Goal: Task Accomplishment & Management: Use online tool/utility

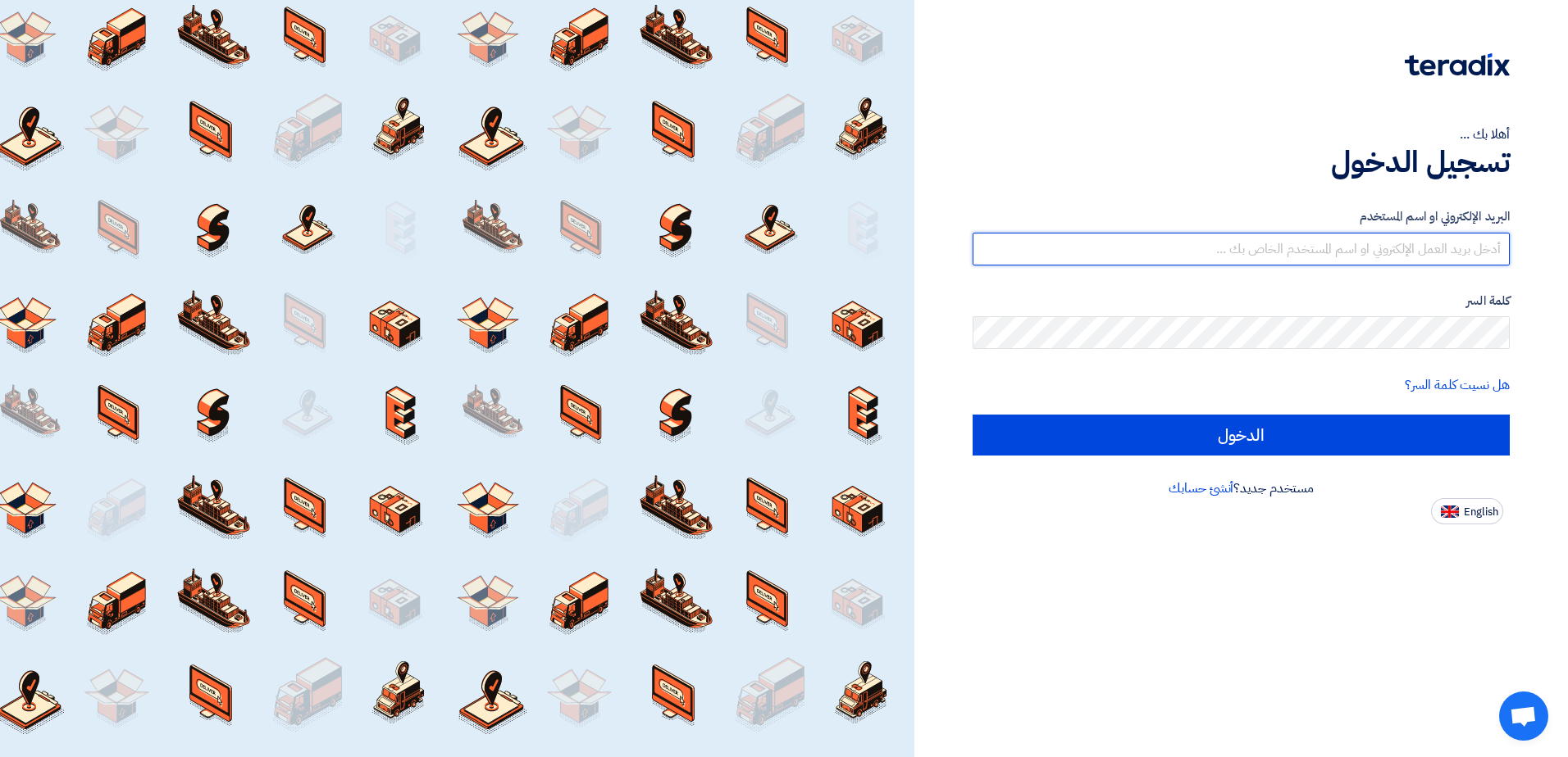
type input "s.rashad@it-cores.com"
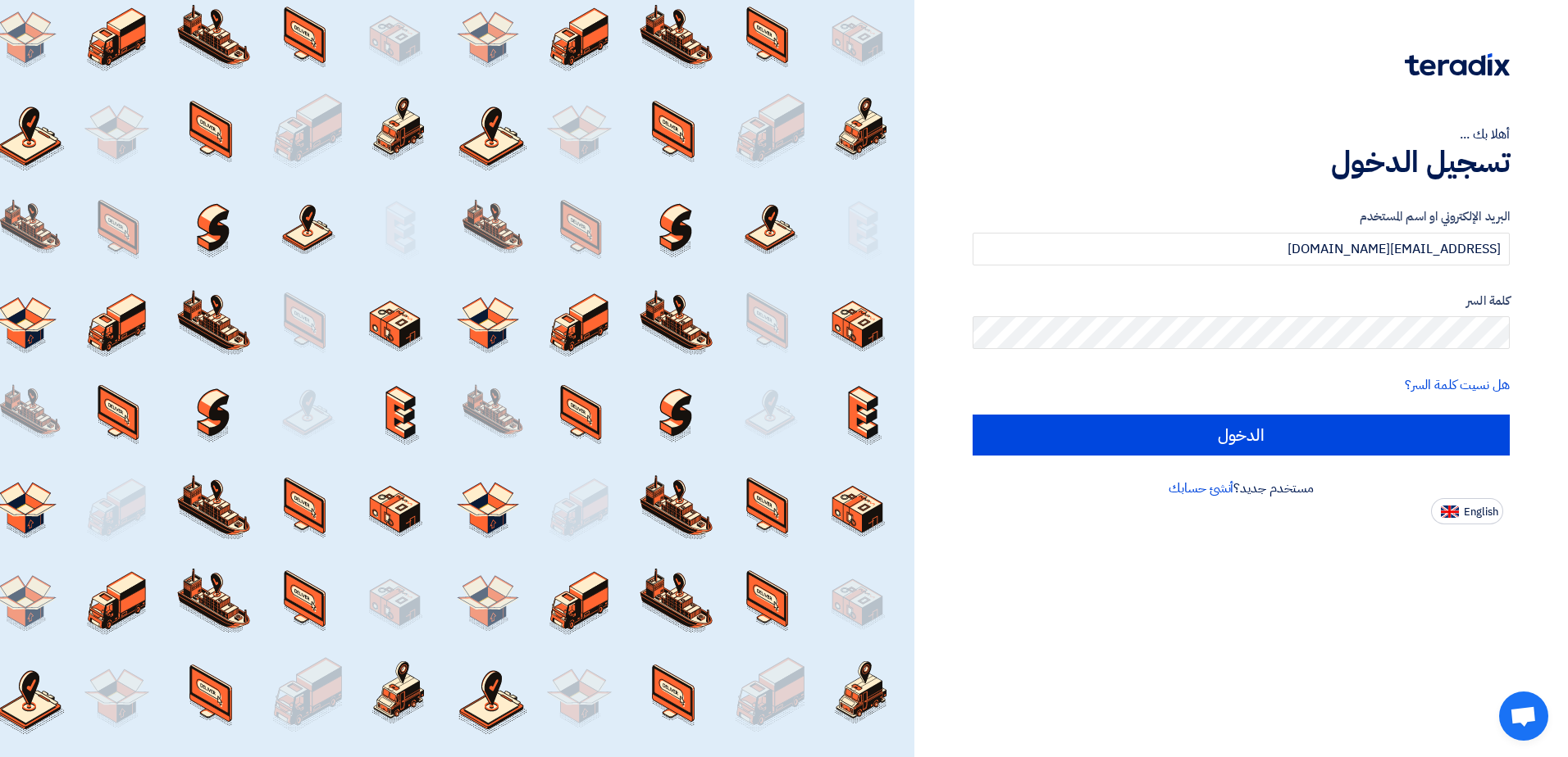
click at [1064, 566] on div "أهلا بك ... تسجيل الدخول البريد الإلكتروني او اسم المستخدم s.rashad@it-cores.co…" at bounding box center [1241, 378] width 653 height 757
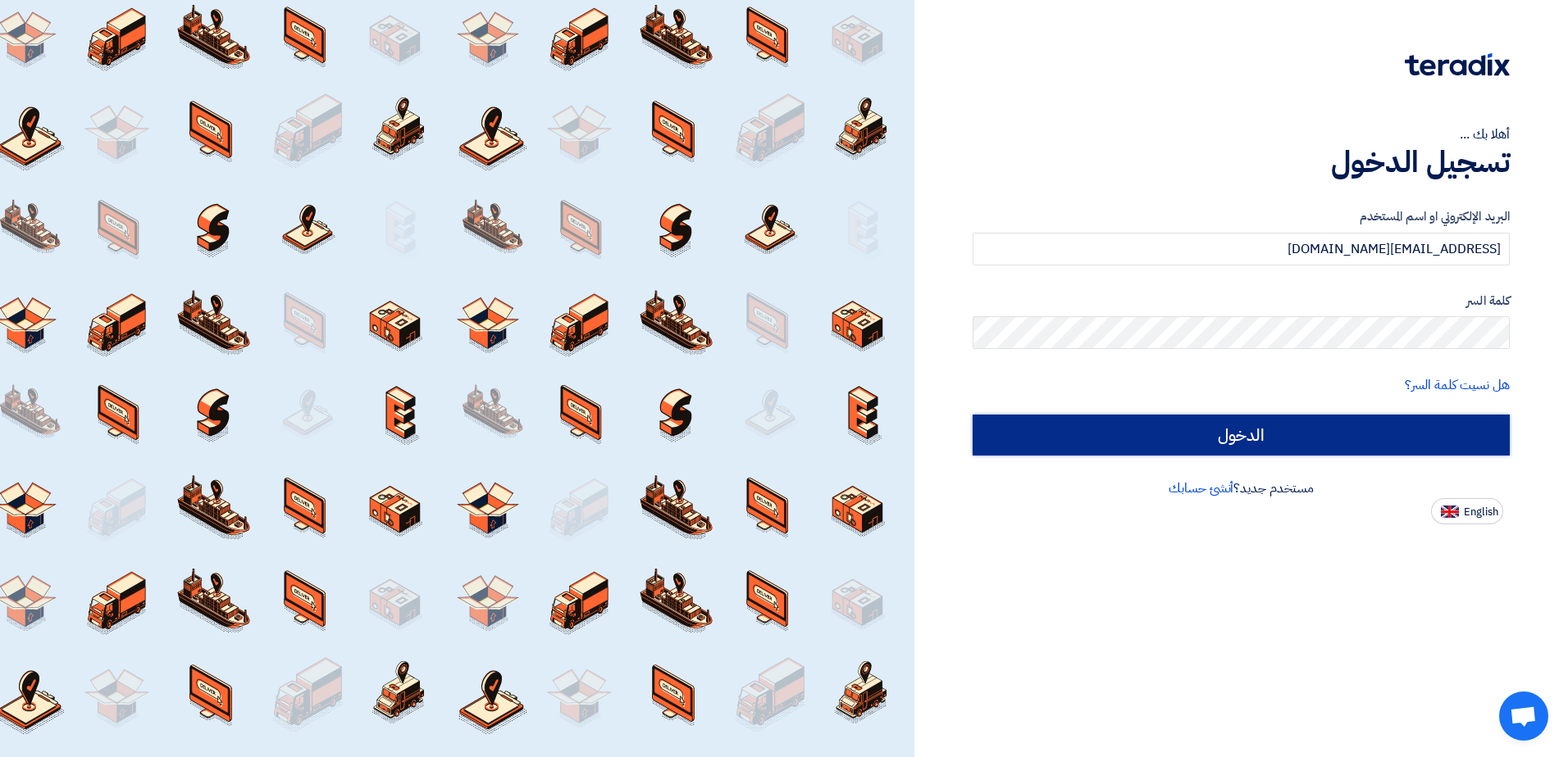
click at [1219, 441] on input "الدخول" at bounding box center [1240, 435] width 537 height 41
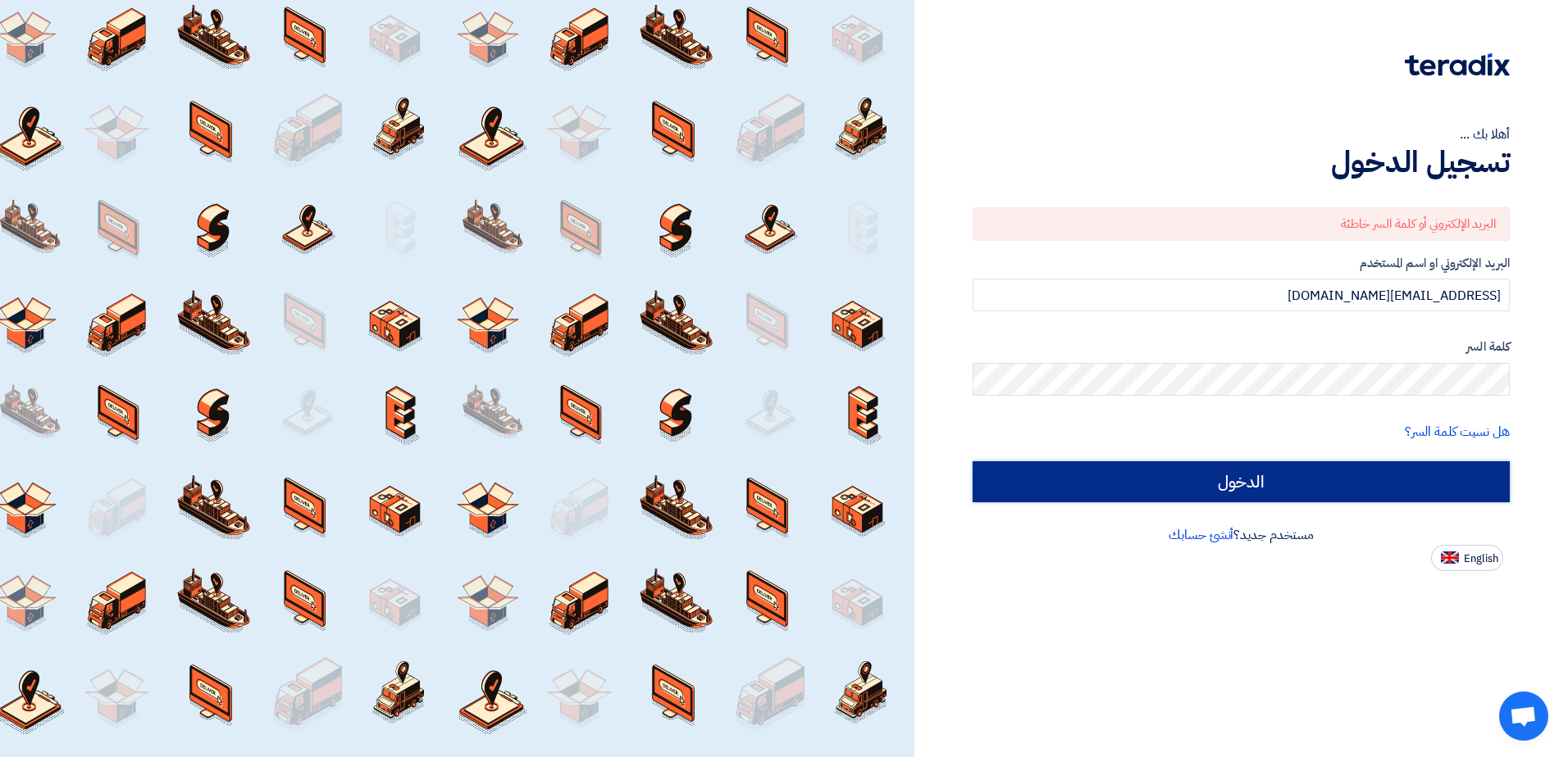
click at [1263, 488] on input "الدخول" at bounding box center [1240, 482] width 537 height 41
click at [1261, 488] on input "الدخول" at bounding box center [1240, 482] width 537 height 41
click at [1069, 494] on input "الدخول" at bounding box center [1240, 482] width 537 height 41
click at [1251, 475] on input "الدخول" at bounding box center [1240, 482] width 537 height 41
click at [1293, 486] on input "الدخول" at bounding box center [1240, 482] width 537 height 41
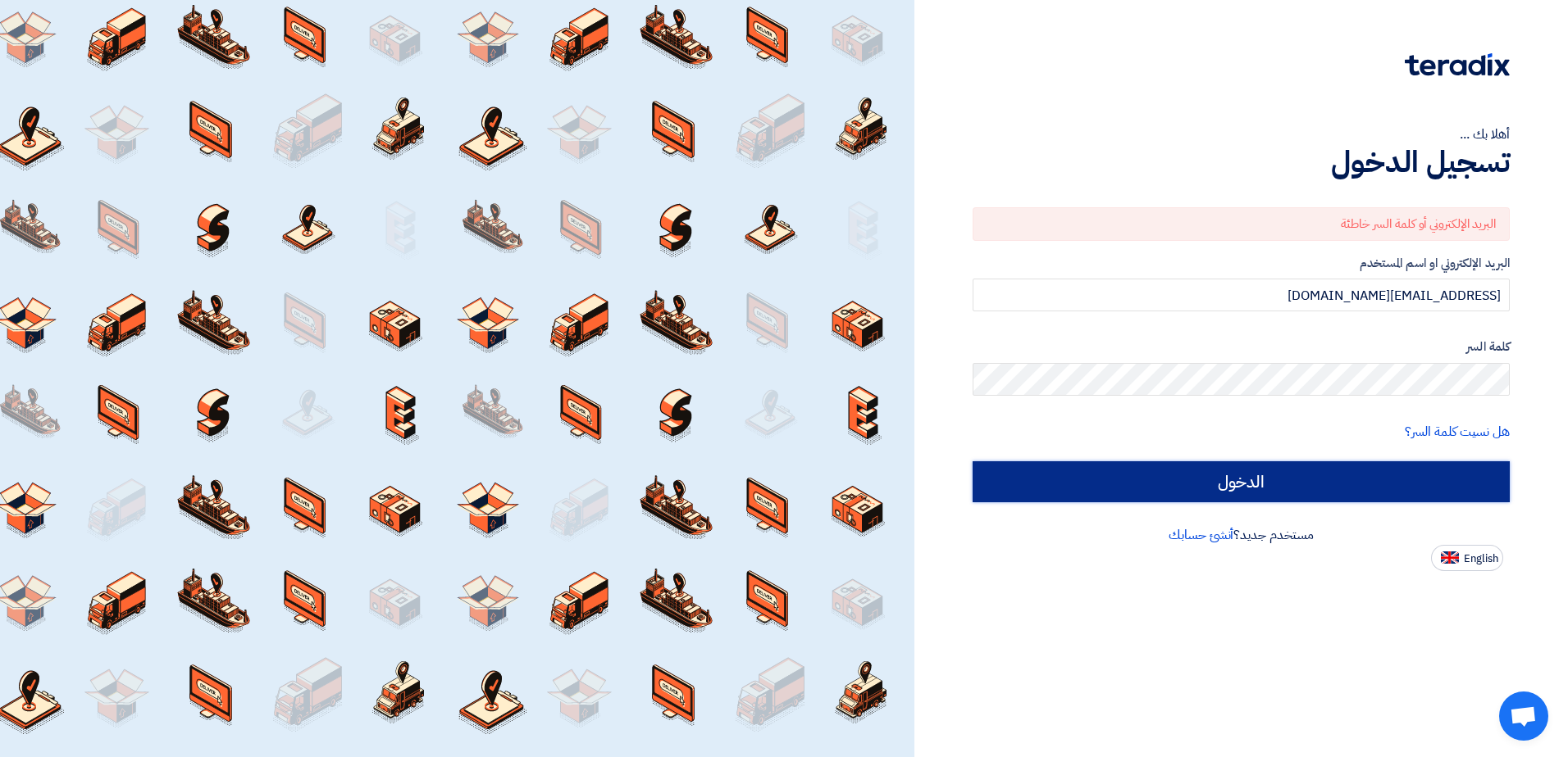
click at [1252, 483] on input "الدخول" at bounding box center [1240, 482] width 537 height 41
click at [1068, 475] on input "الدخول" at bounding box center [1240, 482] width 537 height 41
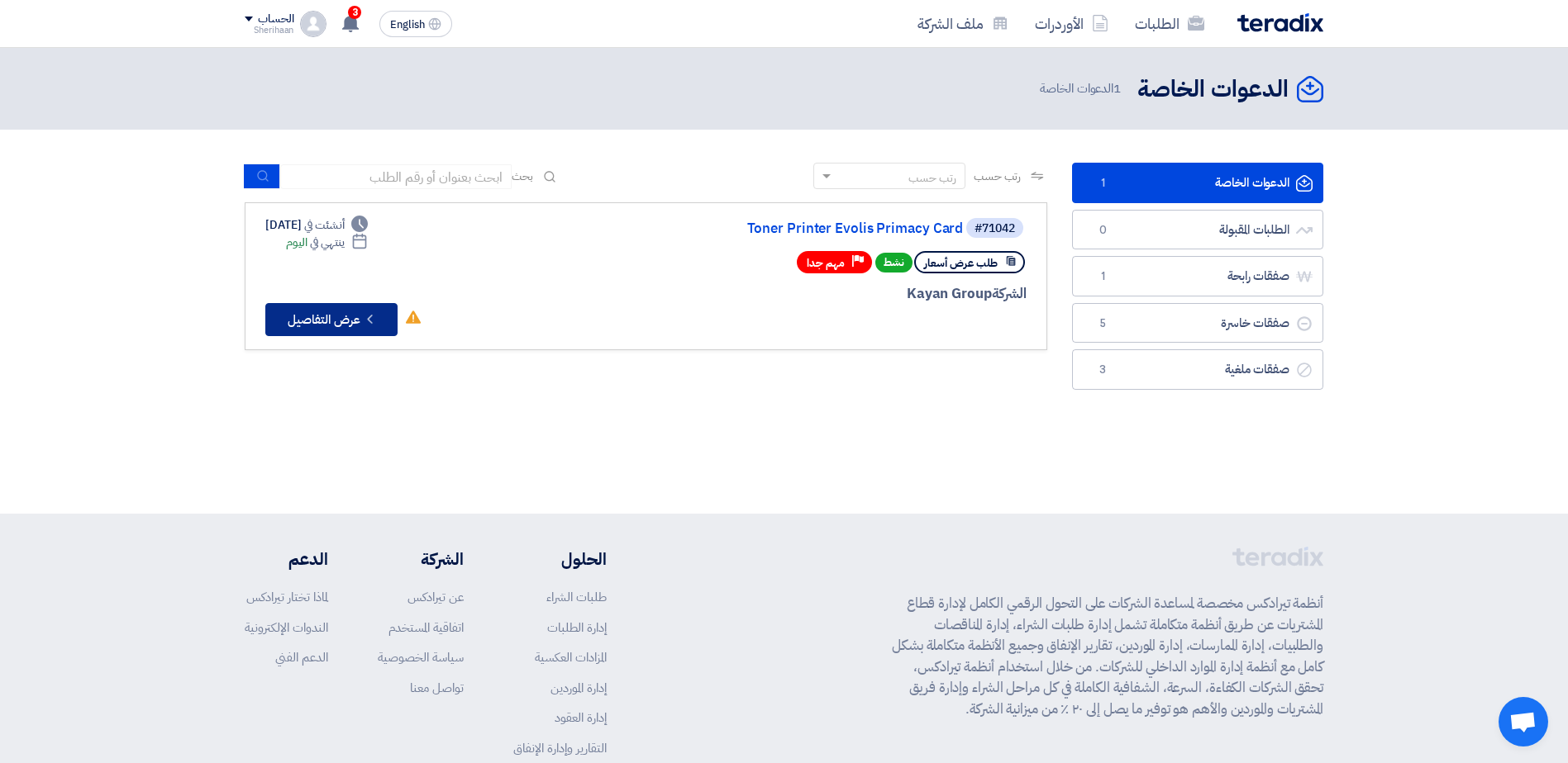
click at [308, 329] on button "Check details عرض التفاصيل" at bounding box center [331, 320] width 132 height 33
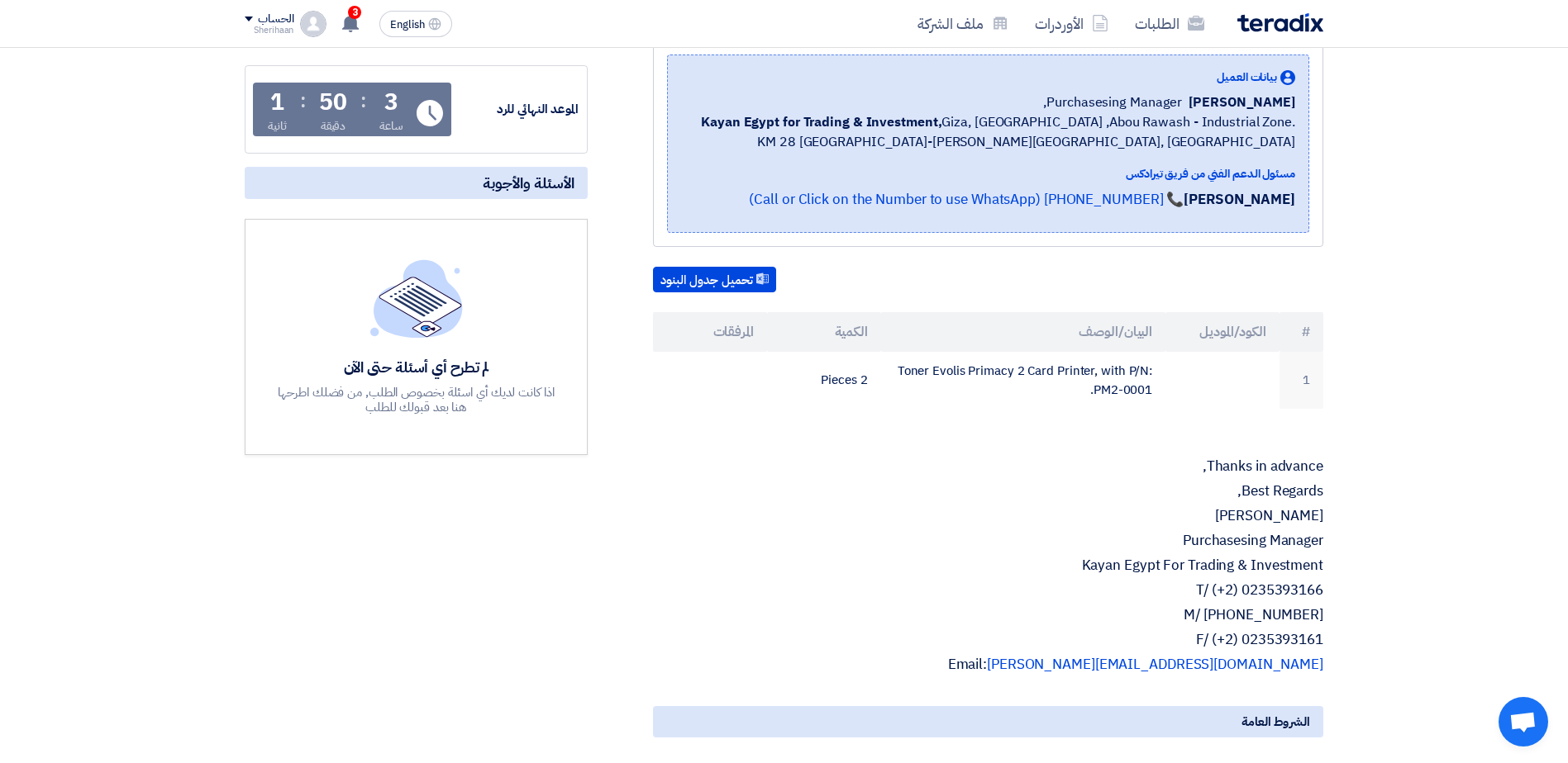
scroll to position [248, 0]
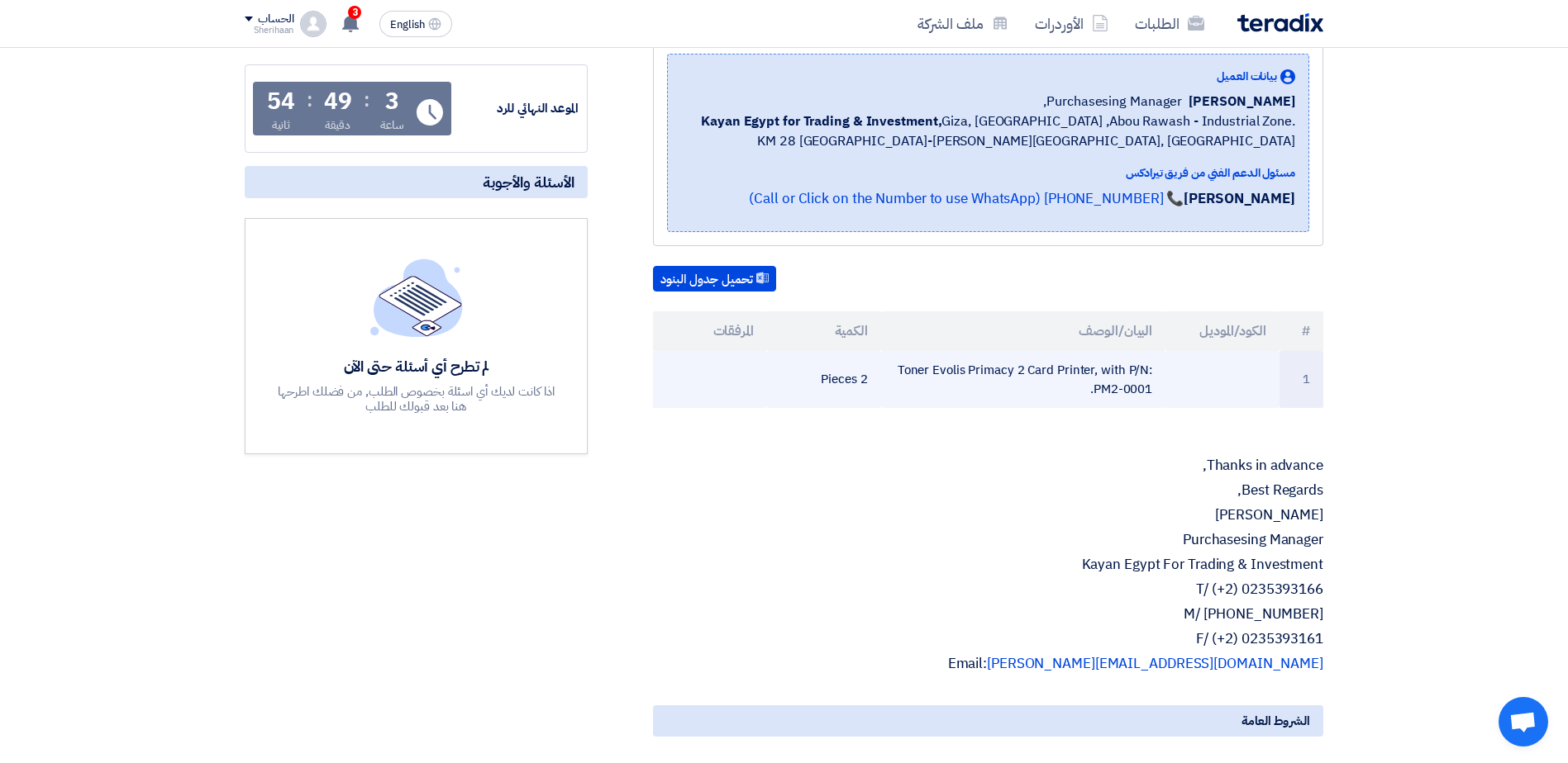
drag, startPoint x: 903, startPoint y: 357, endPoint x: 1161, endPoint y: 385, distance: 259.5
click at [1161, 385] on td "Toner Evolis Primacy 2 Card Printer, with P/N: PM2-0001." at bounding box center [1024, 379] width 285 height 57
drag, startPoint x: 1153, startPoint y: 362, endPoint x: 1147, endPoint y: 393, distance: 31.6
click at [1147, 393] on td "Toner Evolis Primacy 2 Card Printer, with P/N: PM2-0001." at bounding box center [1024, 379] width 285 height 57
drag, startPoint x: 1147, startPoint y: 393, endPoint x: 1113, endPoint y: 385, distance: 34.9
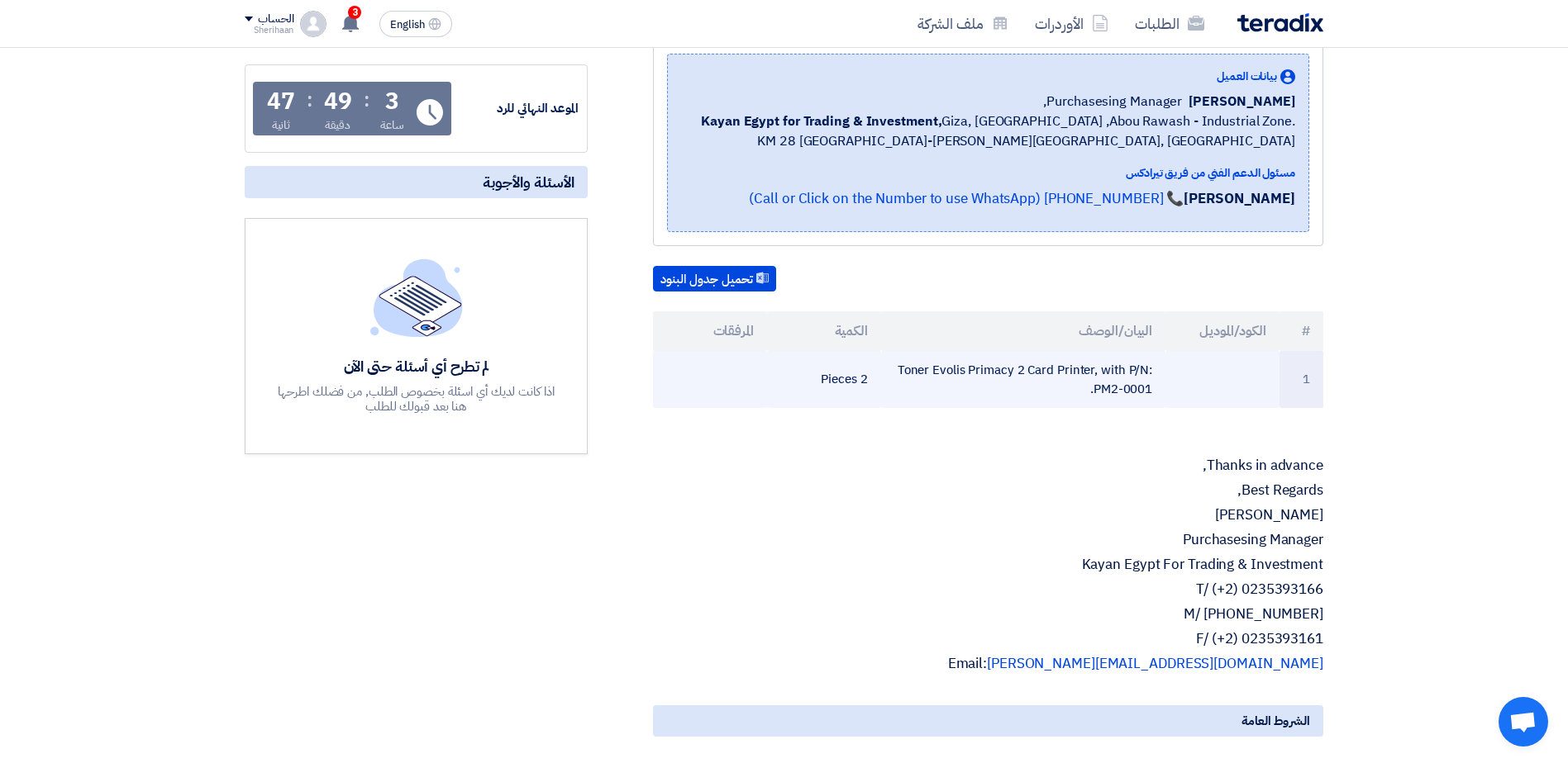
copy td "Toner Evolis Primacy 2 Card Printer, with P/N: PM2-000"
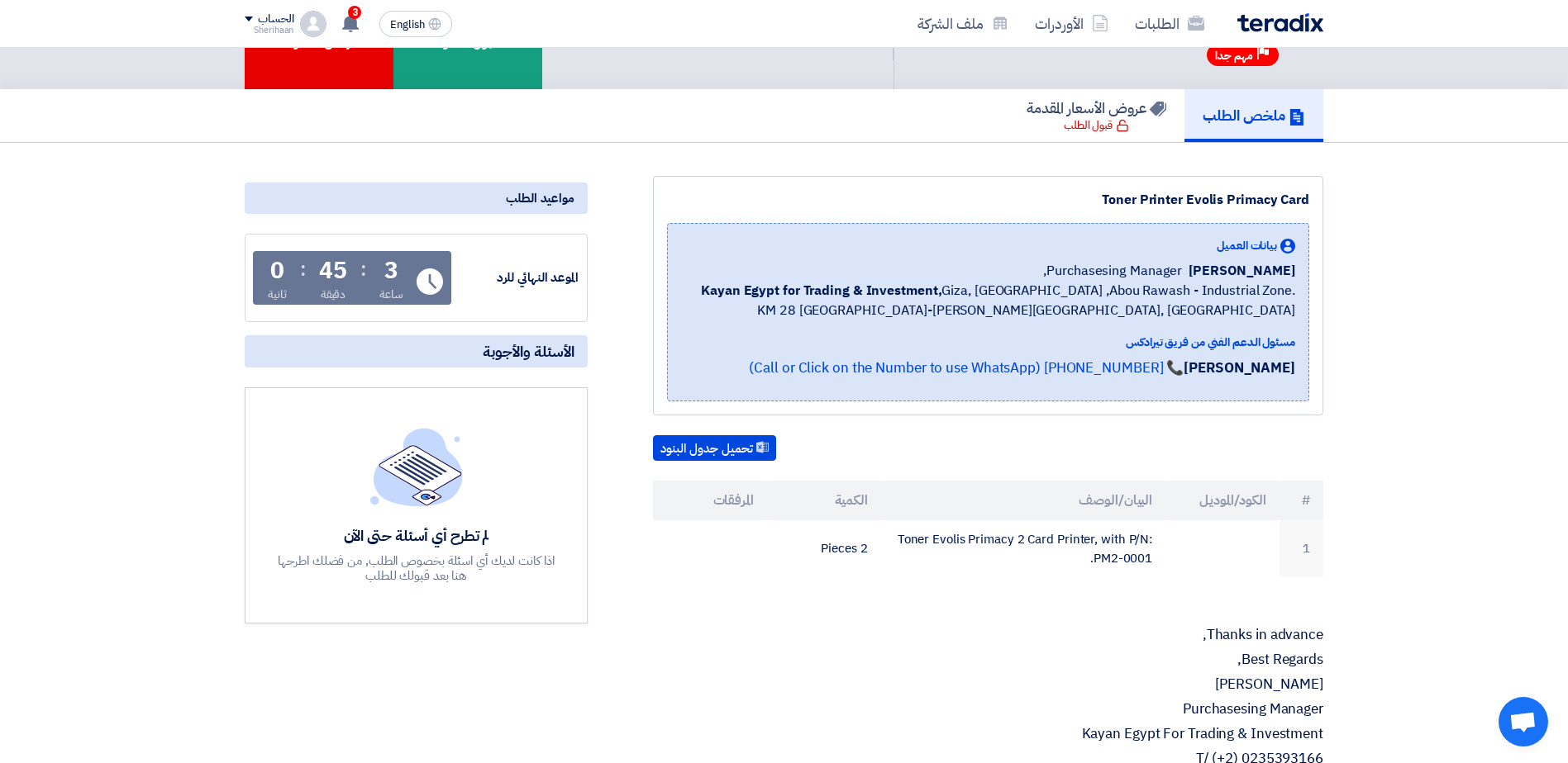
scroll to position [0, 0]
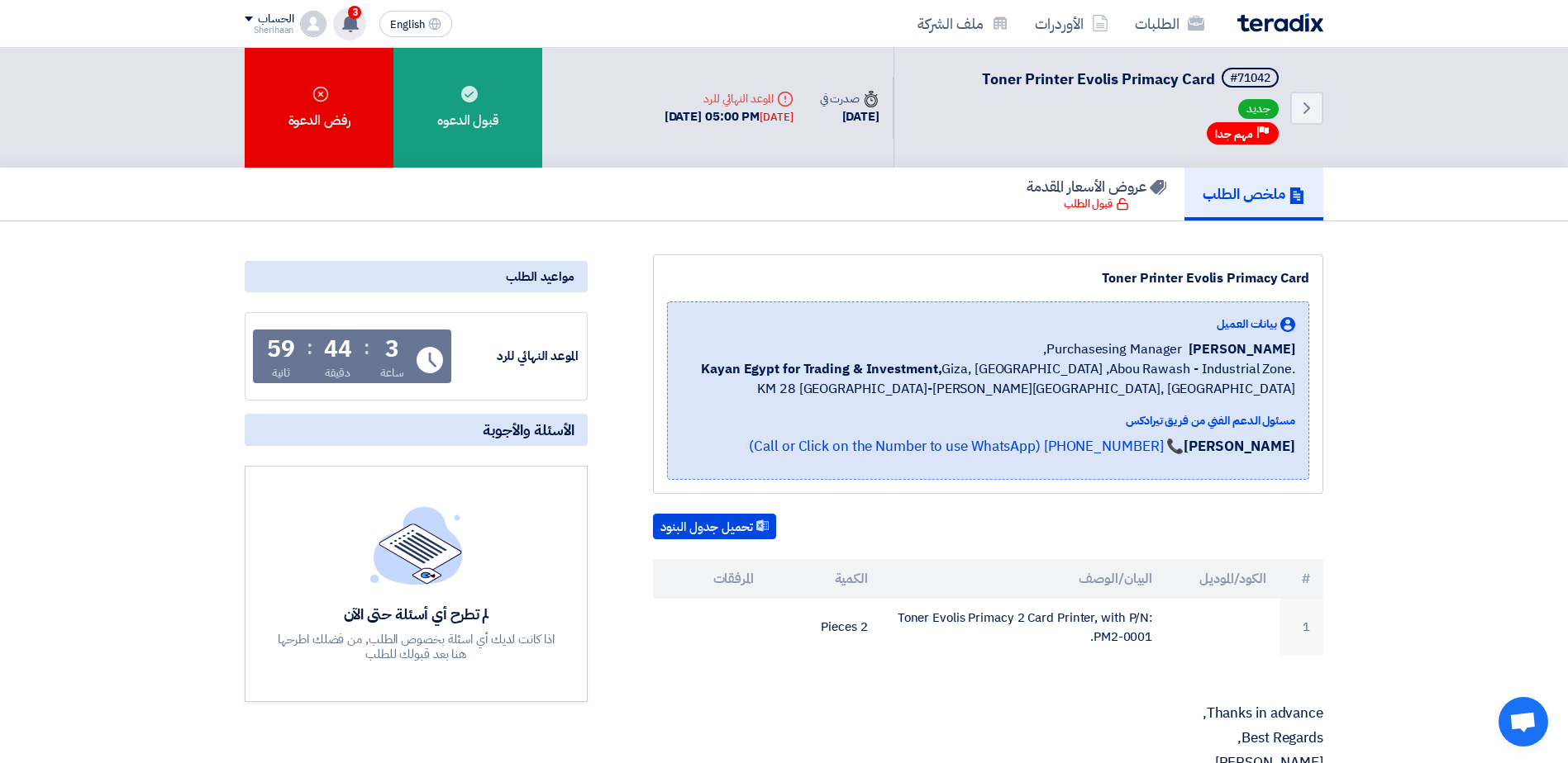
click at [351, 18] on use at bounding box center [350, 23] width 17 height 18
